Goal: Information Seeking & Learning: Learn about a topic

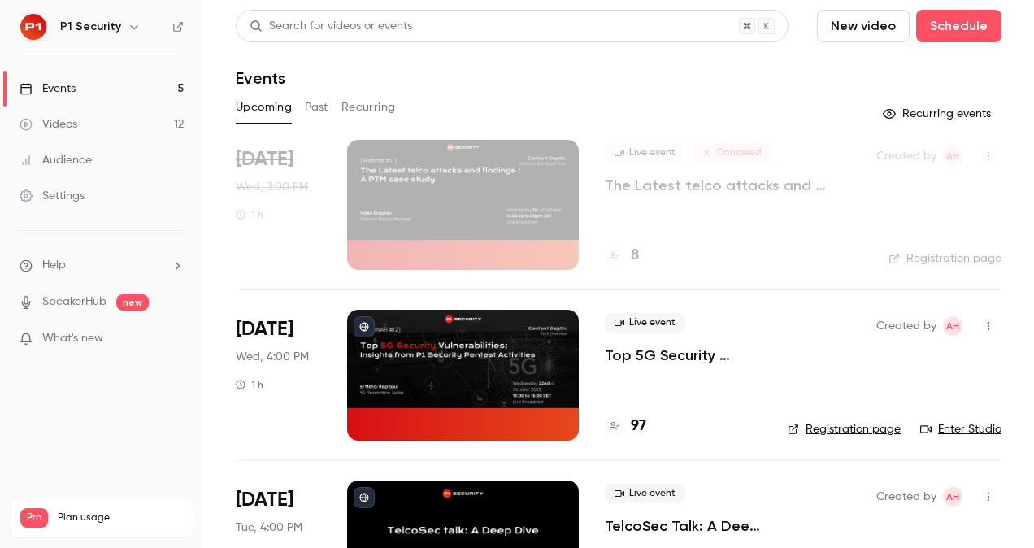
scroll to position [98, 0]
click at [632, 350] on p "Top 5G Security Vulnerabilities: Insights from P1 Security Pentest Activities" at bounding box center [683, 356] width 157 height 20
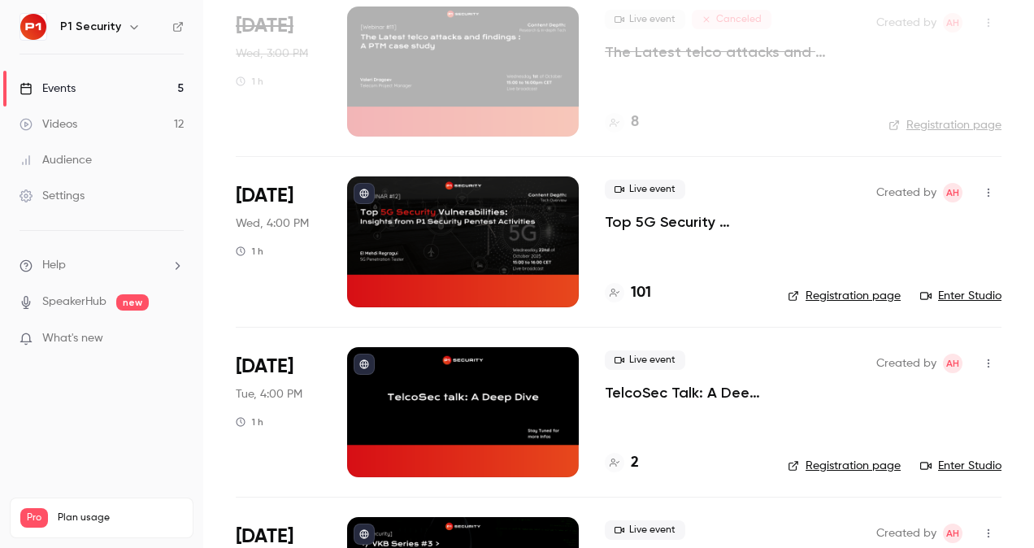
scroll to position [96, 0]
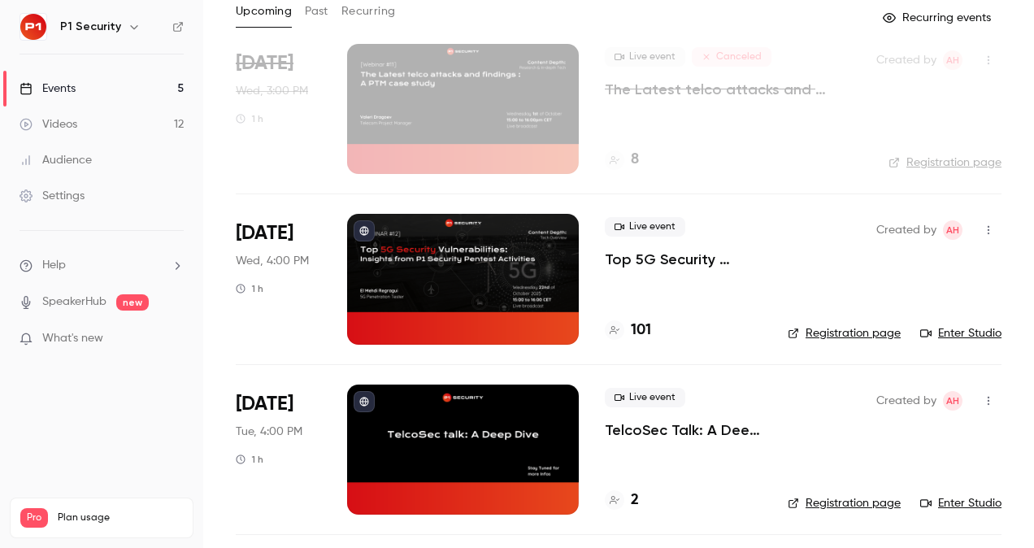
click at [658, 254] on p "Top 5G Security Vulnerabilities: Insights from P1 Security Pentest Activities" at bounding box center [683, 260] width 157 height 20
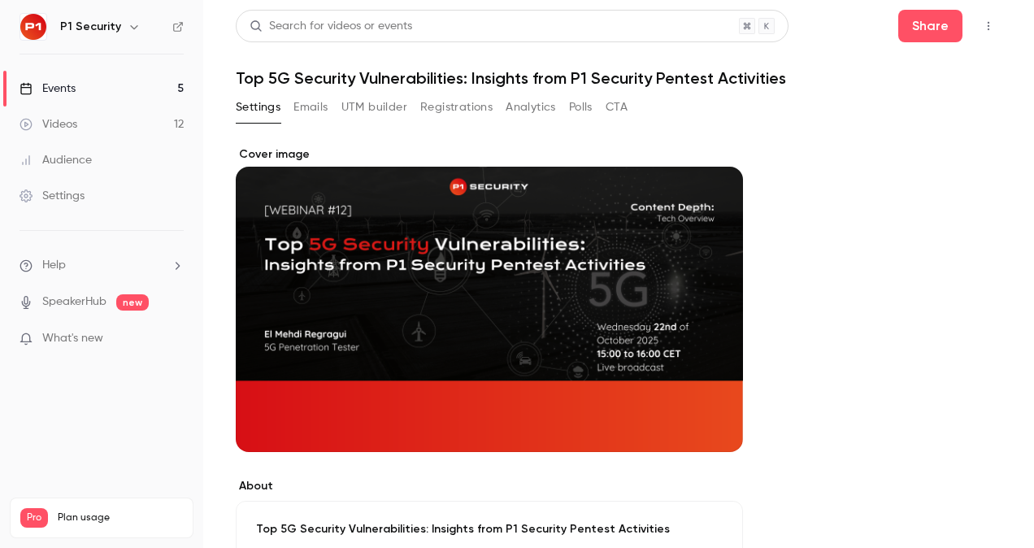
click at [467, 98] on button "Registrations" at bounding box center [456, 107] width 72 height 26
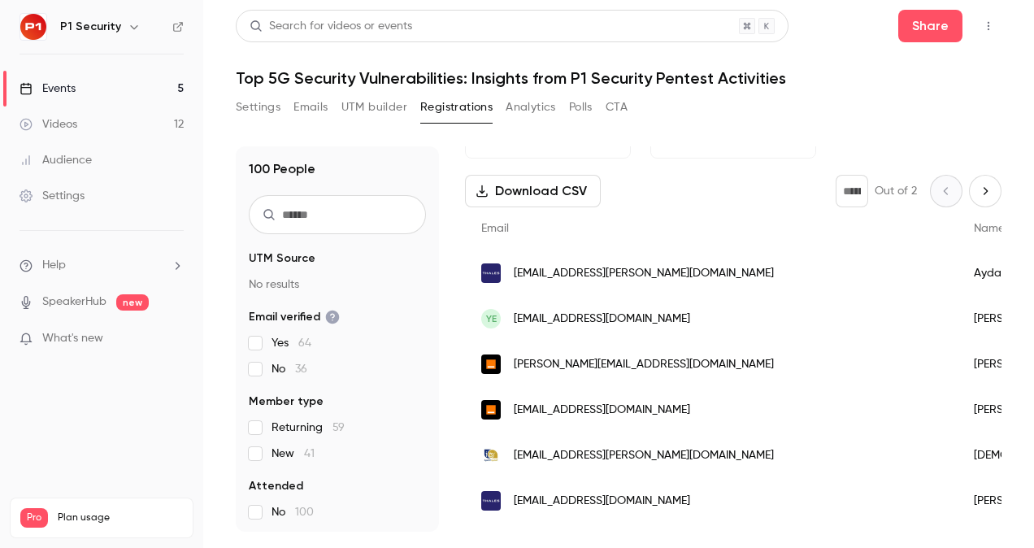
click at [101, 75] on link "Events 5" at bounding box center [101, 89] width 203 height 36
